Goal: Transaction & Acquisition: Purchase product/service

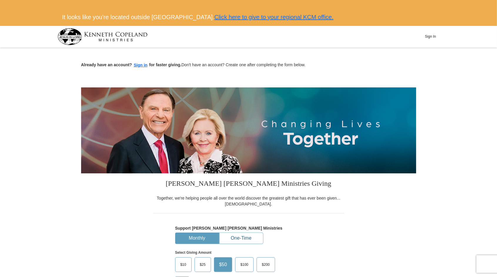
click at [246, 239] on button "One-Time" at bounding box center [242, 238] width 44 height 11
click at [153, 220] on div "Support [PERSON_NAME] [PERSON_NAME] Ministries Monthly One-Time Select Giving A…" at bounding box center [248, 254] width 191 height 83
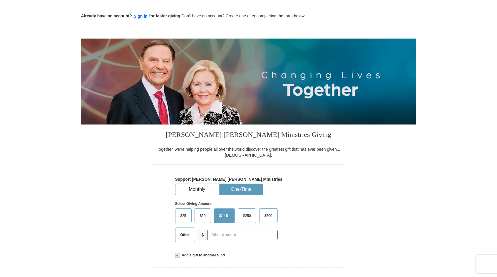
scroll to position [94, 0]
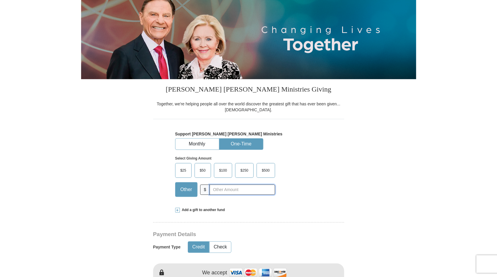
click at [224, 188] on input "text" at bounding box center [242, 189] width 65 height 10
type input "15"
click at [201, 247] on button "Credit" at bounding box center [198, 246] width 21 height 11
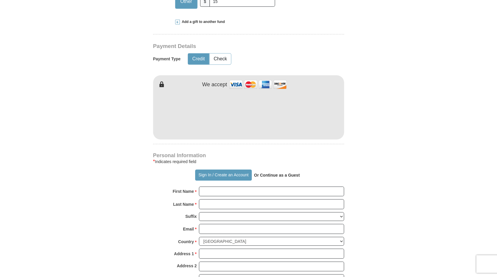
scroll to position [282, 0]
click at [209, 191] on input "First Name *" at bounding box center [271, 191] width 145 height 10
type input "[PERSON_NAME]"
click at [209, 201] on input "Last Name *" at bounding box center [271, 204] width 145 height 10
type input "de Graaf"
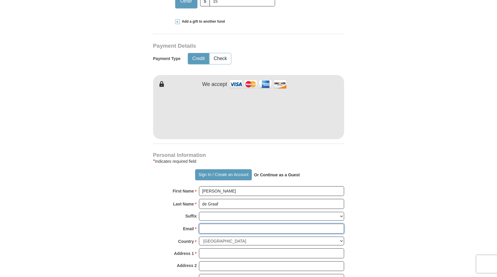
click at [210, 225] on input "Email *" at bounding box center [271, 228] width 145 height 10
type input "[EMAIL_ADDRESS][DOMAIN_NAME]"
click at [215, 238] on select "[GEOGRAPHIC_DATA] [GEOGRAPHIC_DATA] [GEOGRAPHIC_DATA] [GEOGRAPHIC_DATA] [GEOGRA…" at bounding box center [271, 240] width 145 height 9
select select "GB"
click at [199, 236] on select "[GEOGRAPHIC_DATA] [GEOGRAPHIC_DATA] [GEOGRAPHIC_DATA] [GEOGRAPHIC_DATA] [GEOGRA…" at bounding box center [271, 240] width 145 height 9
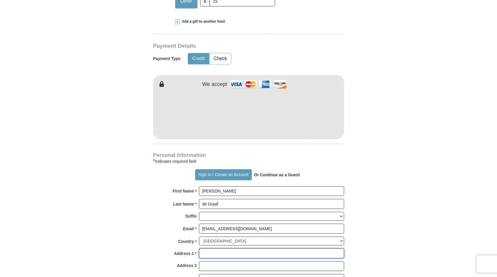
click at [212, 253] on input "Address 1 *" at bounding box center [271, 253] width 145 height 10
type input "Pendean Cottage"
click at [212, 266] on input "Address 2" at bounding box center [271, 266] width 145 height 10
type input "D"
click at [243, 249] on input "Pendean Cottage" at bounding box center [271, 253] width 145 height 10
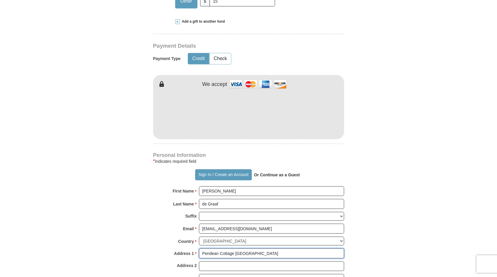
type input "Pendean Cottage [GEOGRAPHIC_DATA]"
click at [166, 245] on div "Country * [GEOGRAPHIC_DATA] [GEOGRAPHIC_DATA] [GEOGRAPHIC_DATA] [GEOGRAPHIC_DAT…" at bounding box center [248, 242] width 191 height 12
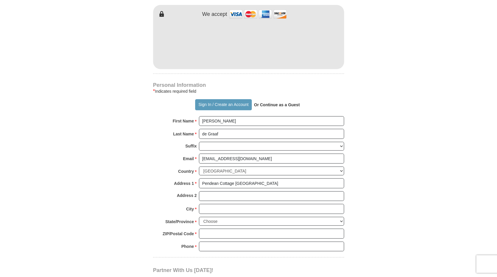
scroll to position [353, 0]
click at [207, 205] on input "City *" at bounding box center [271, 208] width 145 height 10
type input "Bath"
click at [209, 218] on select "Choose Antrim [GEOGRAPHIC_DATA] [GEOGRAPHIC_DATA] [GEOGRAPHIC_DATA] [GEOGRAPHIC…" at bounding box center [271, 220] width 145 height 9
select select "SOMER"
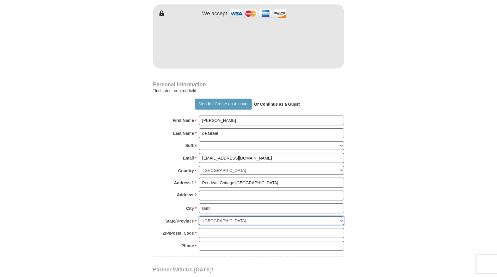
click at [199, 216] on select "Choose Antrim [GEOGRAPHIC_DATA] [GEOGRAPHIC_DATA] [GEOGRAPHIC_DATA] [GEOGRAPHIC…" at bounding box center [271, 220] width 145 height 9
click at [209, 230] on input "ZIP/Postal Code *" at bounding box center [271, 233] width 145 height 10
type input "BA1 9AA"
click at [211, 241] on input "Phone * *" at bounding box center [271, 246] width 145 height 10
click at [128, 227] on form "Already have an account? Sign in for faster giving. Don't have an account? Crea…" at bounding box center [248, 57] width 335 height 720
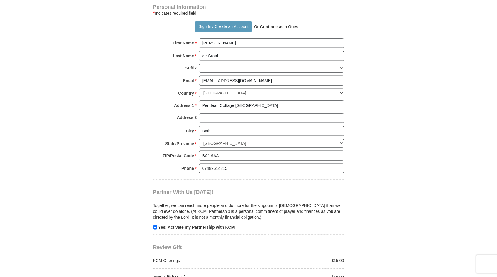
scroll to position [435, 0]
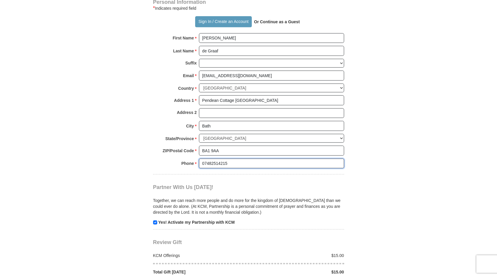
click at [202, 159] on input "07482514215" at bounding box center [271, 163] width 145 height 10
type input "[PHONE_NUMBER]"
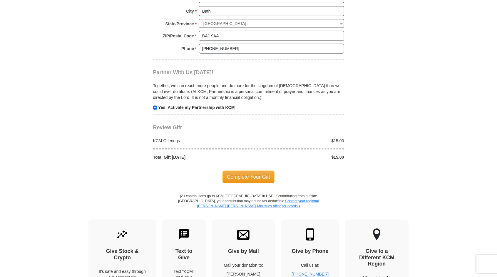
scroll to position [553, 0]
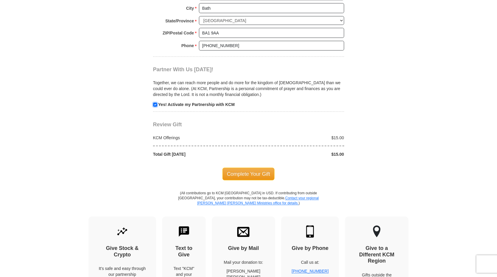
click at [155, 103] on input "checkbox" at bounding box center [155, 105] width 4 height 4
checkbox input "false"
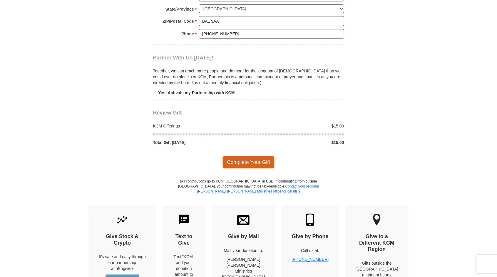
click at [243, 158] on span "Complete Your Gift" at bounding box center [249, 162] width 52 height 12
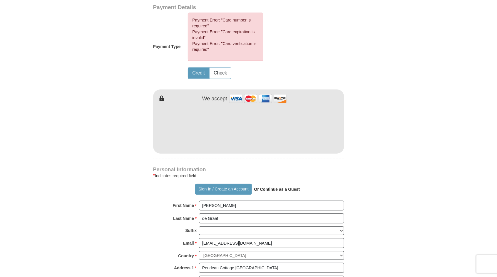
scroll to position [318, 0]
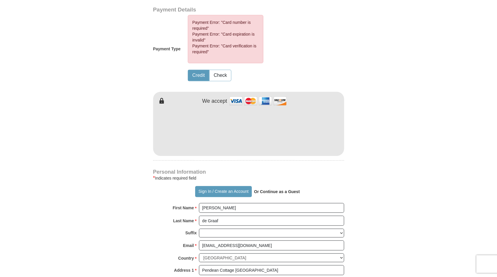
click at [117, 136] on form "Already have an account? Sign in for faster giving. Don't have an account? Crea…" at bounding box center [248, 117] width 335 height 773
click at [126, 100] on form "Already have an account? Sign in for faster giving. Don't have an account? Crea…" at bounding box center [248, 117] width 335 height 773
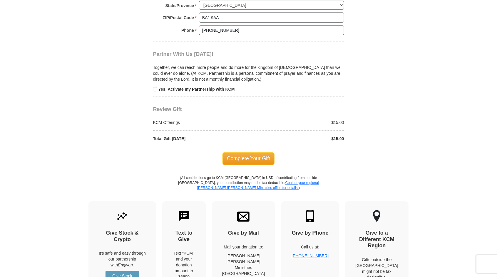
scroll to position [624, 0]
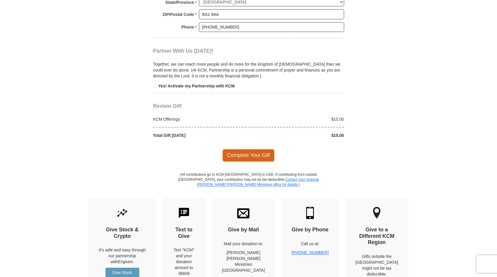
click at [242, 151] on span "Complete Your Gift" at bounding box center [249, 155] width 52 height 12
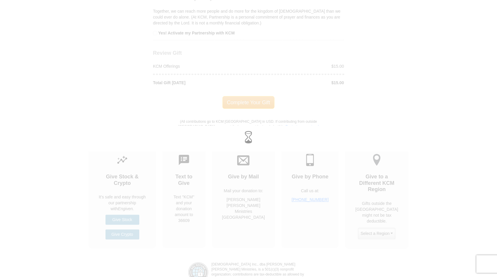
scroll to position [572, 0]
